Goal: Task Accomplishment & Management: Manage account settings

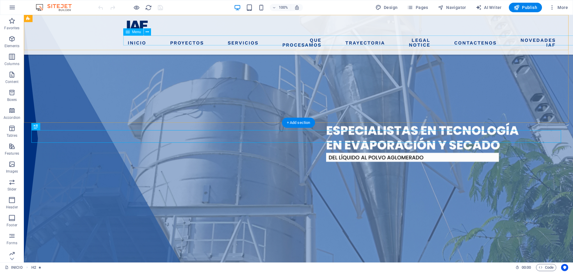
scroll to position [140, 0]
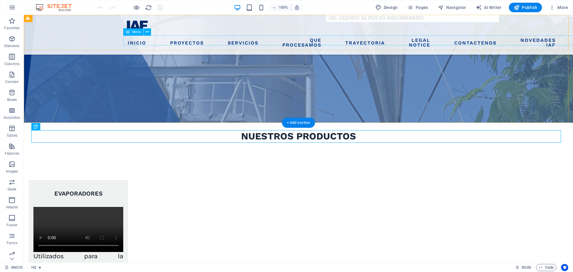
click at [268, 42] on nav "INICIO PROYECTOS SERVICIOS EVAPORADORES SPRAY DRYERS LECHOS DE SECADO FILTROS […" at bounding box center [298, 43] width 346 height 14
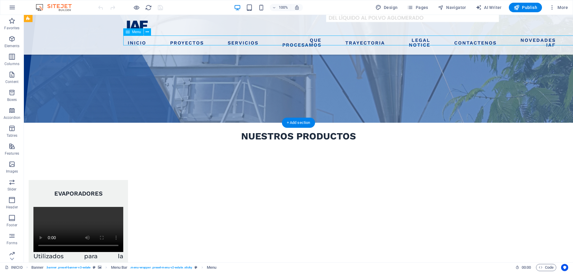
click at [268, 42] on nav "INICIO PROYECTOS SERVICIOS EVAPORADORES SPRAY DRYERS LECHOS DE SECADO FILTROS […" at bounding box center [298, 43] width 346 height 14
select select
select select "1"
select select
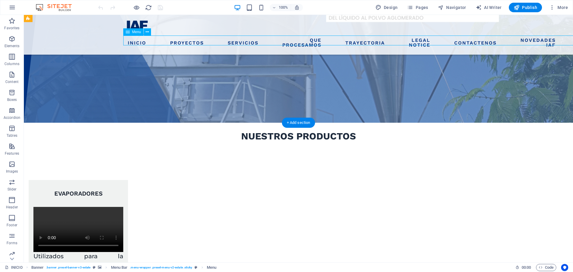
select select "2"
select select
select select "3"
select select
select select "4"
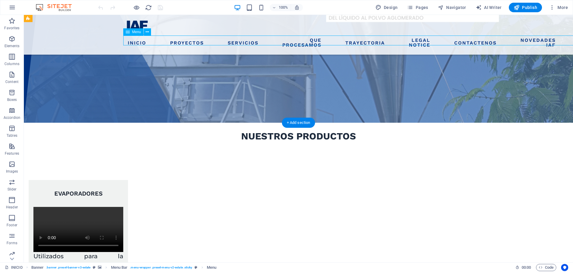
select select
select select "5"
select select
select select "6"
select select
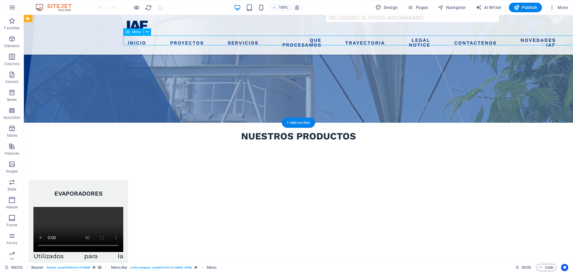
select select "7"
select select
select select "9"
select select
select select "10"
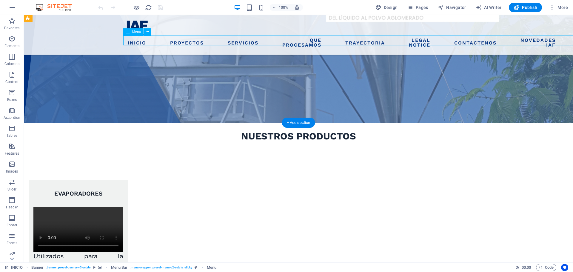
select select
select select "11"
select select
select select "12"
select select
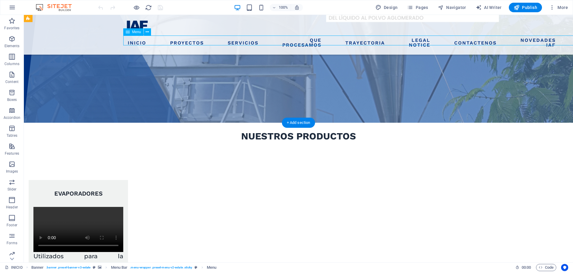
select select "13"
select select
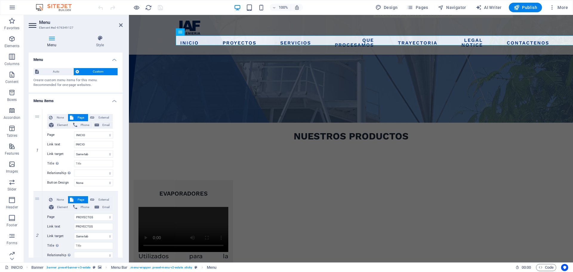
drag, startPoint x: 121, startPoint y: 83, endPoint x: 119, endPoint y: 89, distance: 6.4
click at [119, 91] on div "Auto Custom Create custom menu items for this menu. Recommended for one-page we…" at bounding box center [76, 77] width 94 height 29
click at [121, 85] on div "Auto Custom Create custom menu items for this menu. Recommended for one-page we…" at bounding box center [76, 77] width 94 height 29
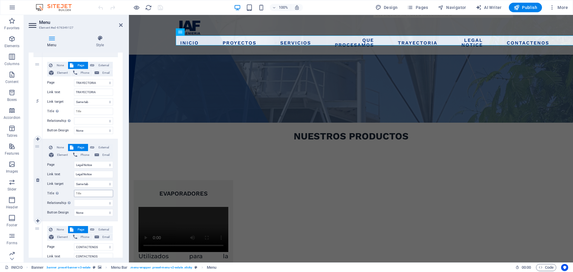
scroll to position [826, 0]
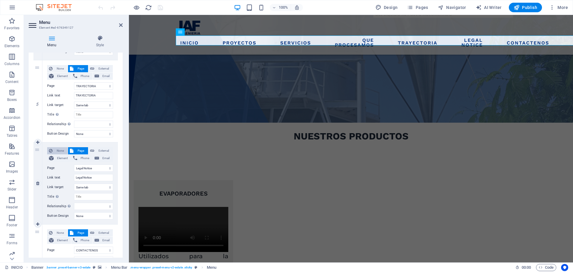
click at [53, 150] on button "None" at bounding box center [57, 150] width 21 height 7
select select
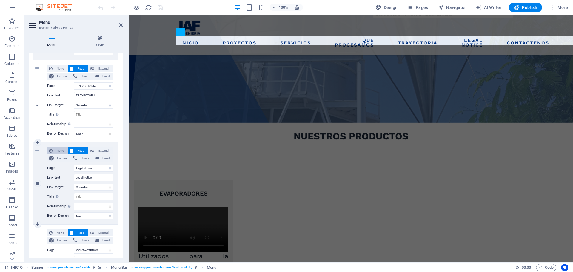
select select
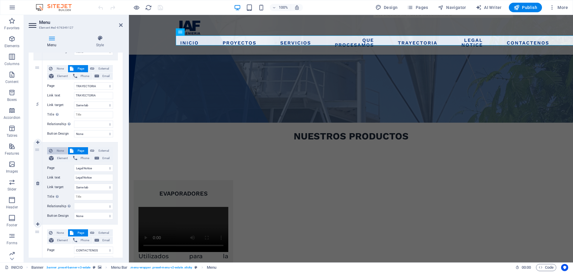
select select
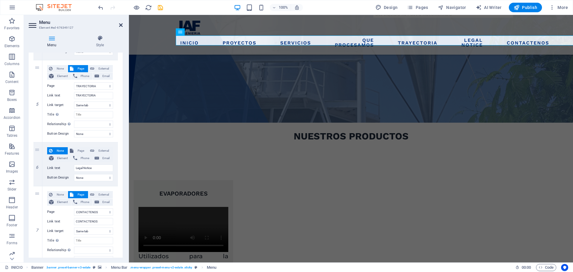
click at [120, 25] on icon at bounding box center [121, 25] width 4 height 5
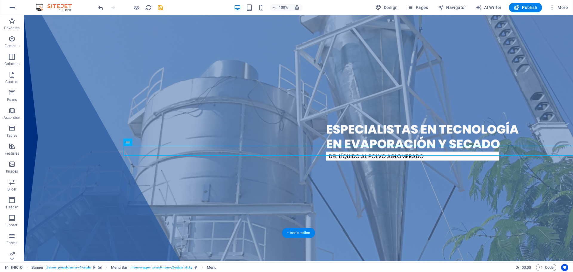
scroll to position [0, 0]
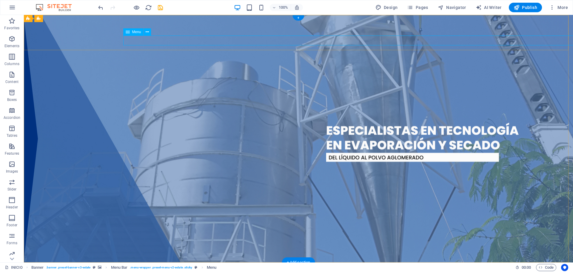
select select
select select "1"
select select
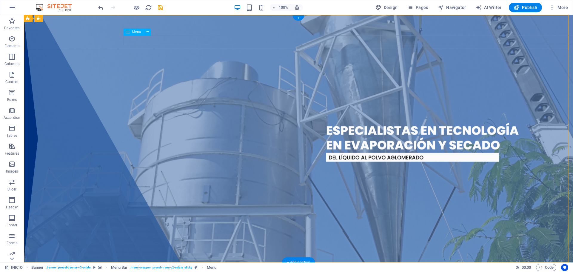
select select "2"
select select
select select "3"
select select
select select "4"
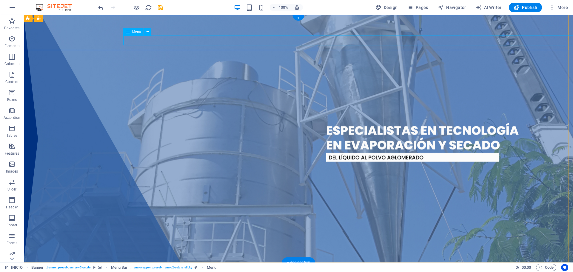
select select
select select "5"
select select
select select "6"
select select
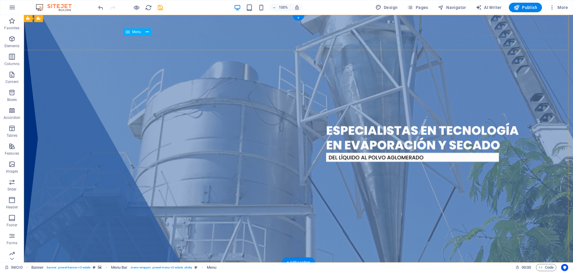
select select "7"
select select
select select "9"
select select
select select "10"
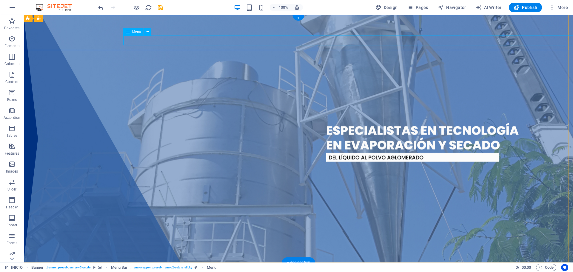
select select
select select "12"
select select
select select "13"
select select
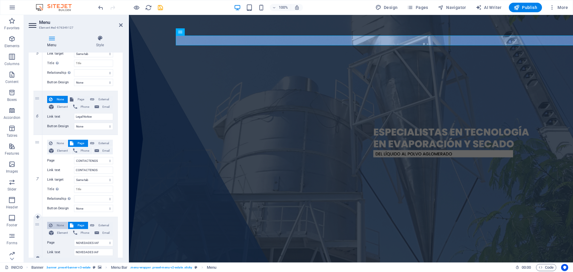
scroll to position [866, 0]
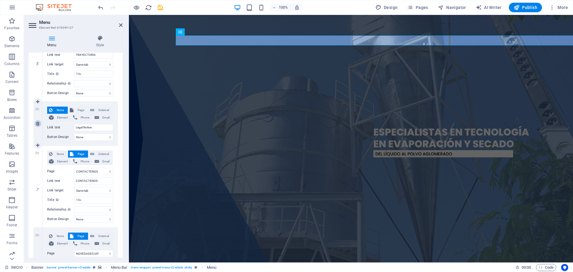
click at [37, 123] on icon at bounding box center [37, 124] width 3 height 4
select select
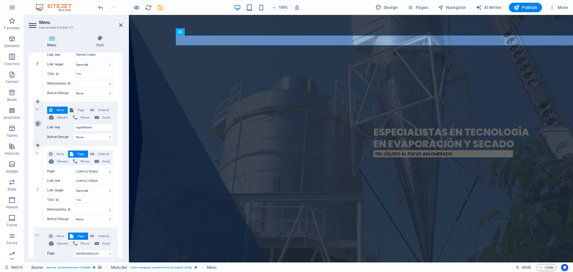
select select
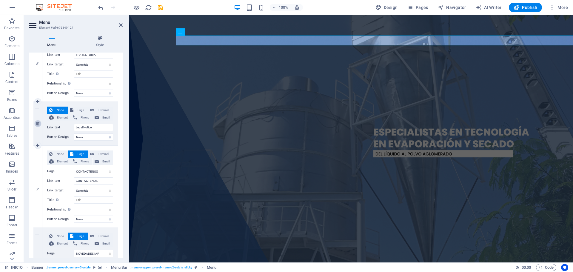
select select
select select "12"
type input "CONTACTENOS"
select select
select select "13"
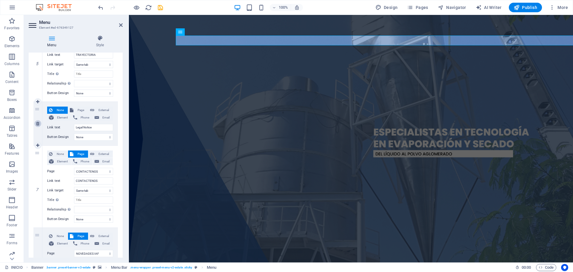
type input "NOVEDADES IAF"
select select
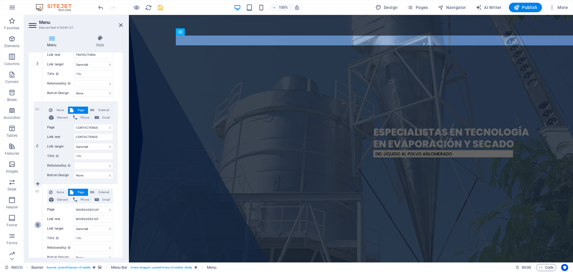
click at [39, 225] on icon at bounding box center [37, 225] width 3 height 4
select select
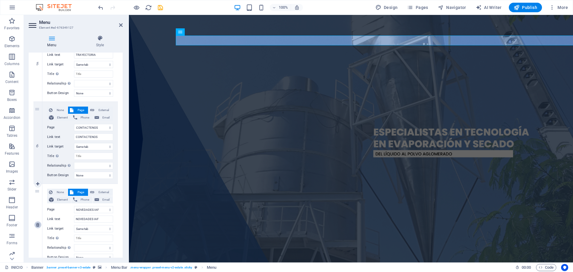
select select
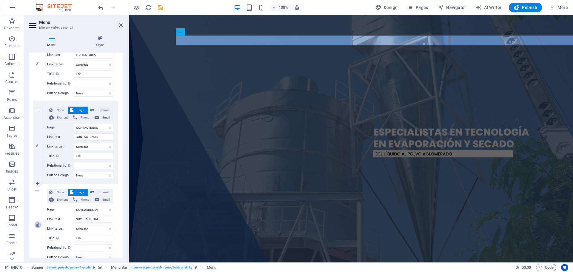
select select
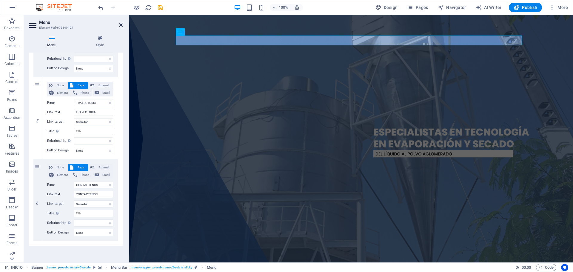
click at [122, 27] on link at bounding box center [121, 25] width 4 height 5
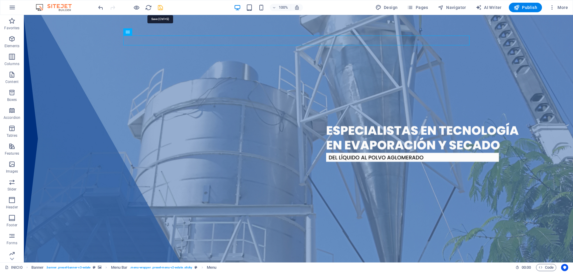
click at [160, 8] on icon "save" at bounding box center [160, 7] width 7 height 7
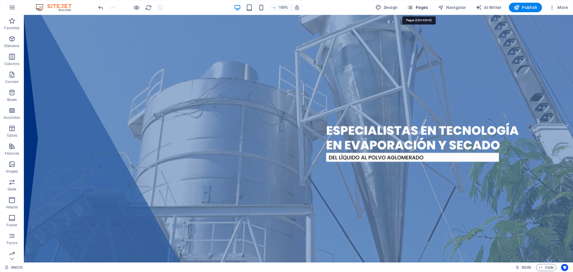
click at [412, 7] on icon "button" at bounding box center [410, 7] width 6 height 6
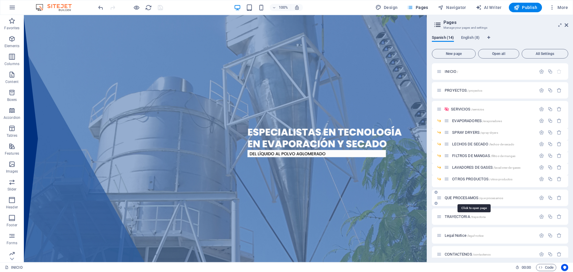
click at [466, 198] on span "QUE PROCESAMOS /que-procesamos" at bounding box center [474, 198] width 59 height 4
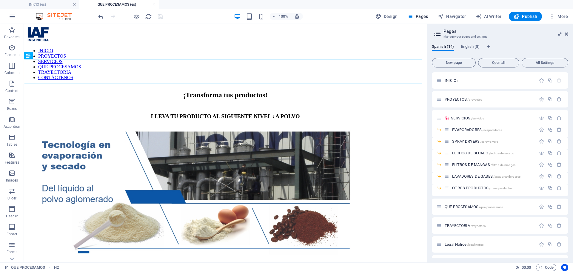
scroll to position [0, 0]
click at [567, 35] on icon at bounding box center [567, 34] width 4 height 5
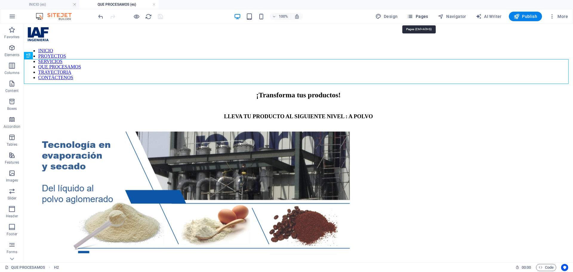
click at [412, 16] on icon "button" at bounding box center [410, 16] width 6 height 6
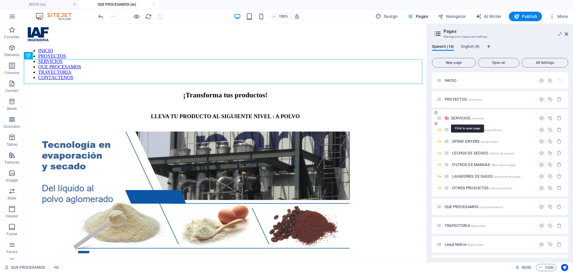
click at [463, 117] on span "SERVICIOS /servicios" at bounding box center [467, 118] width 33 height 4
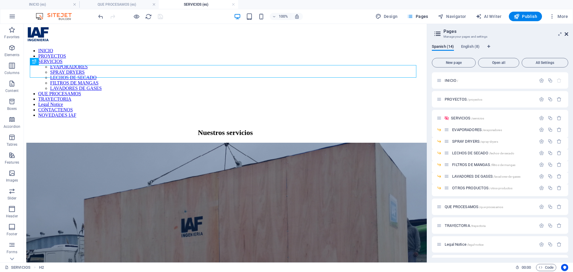
click at [566, 33] on icon at bounding box center [567, 34] width 4 height 5
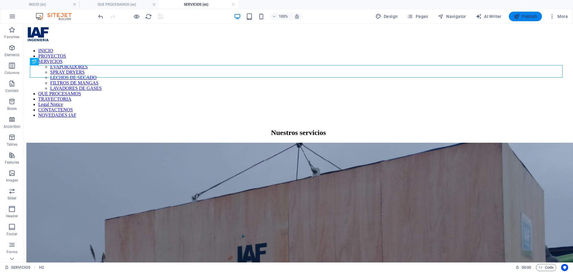
click at [516, 16] on icon "button" at bounding box center [517, 16] width 6 height 6
